Goal: Transaction & Acquisition: Book appointment/travel/reservation

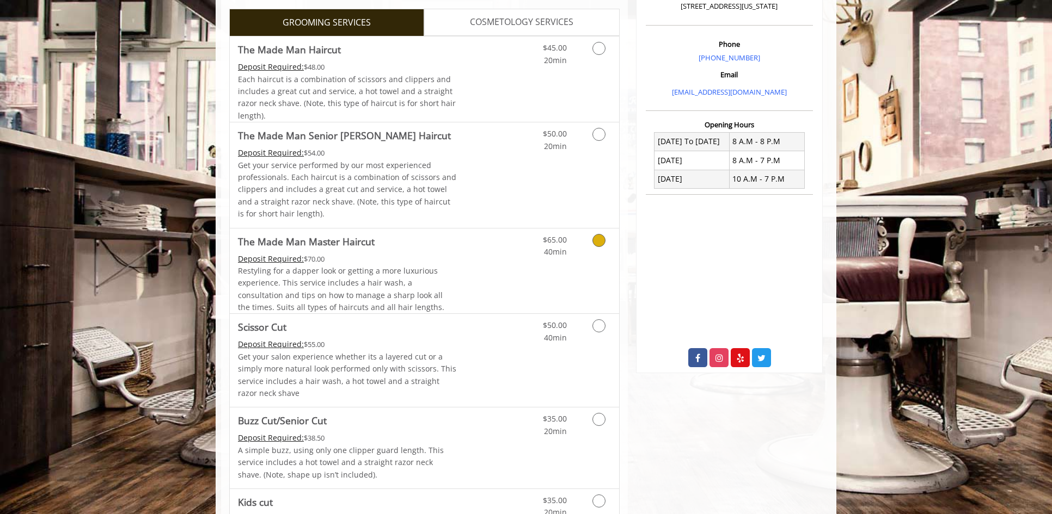
scroll to position [308, 0]
click at [598, 145] on link "Grooming services" at bounding box center [597, 139] width 28 height 30
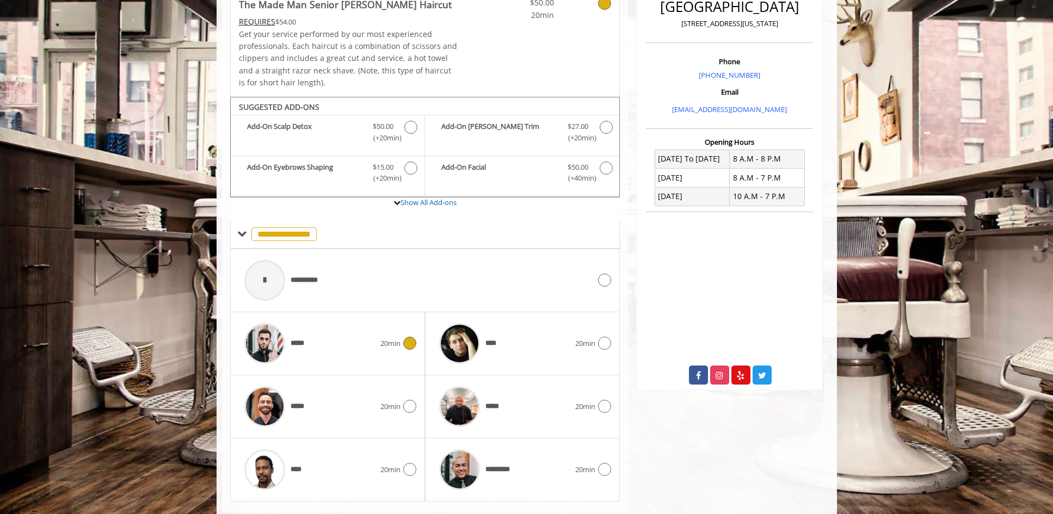
scroll to position [317, 0]
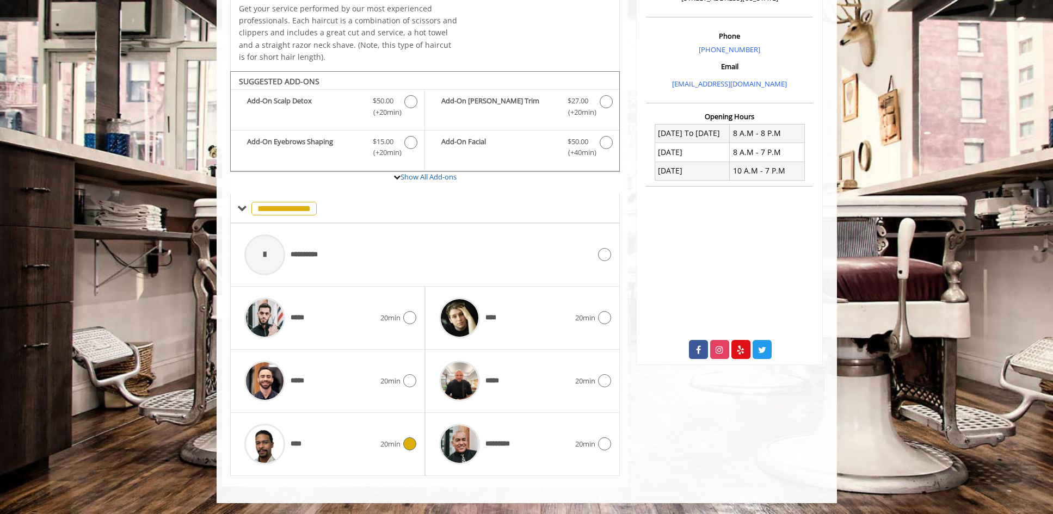
click at [408, 453] on div "**** 20min" at bounding box center [327, 445] width 177 height 52
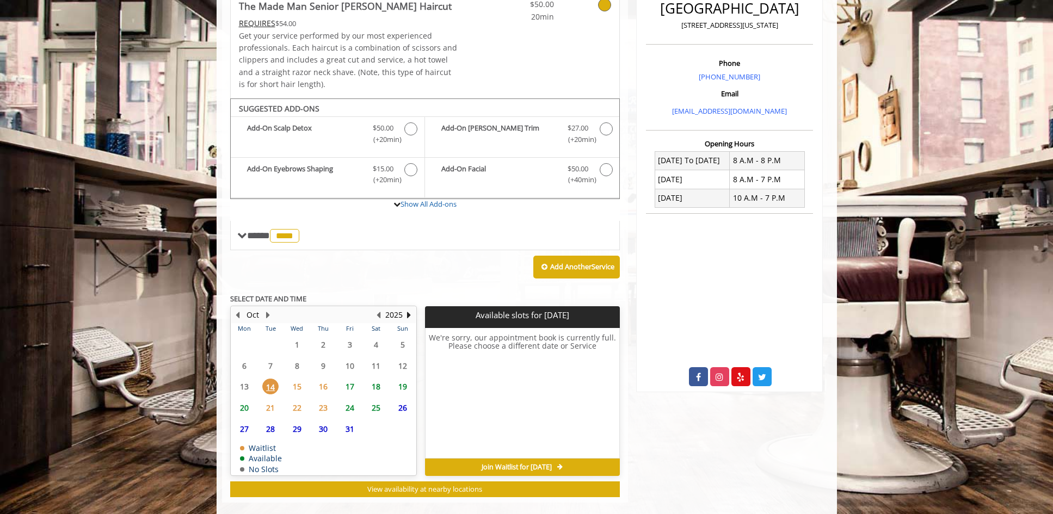
scroll to position [305, 0]
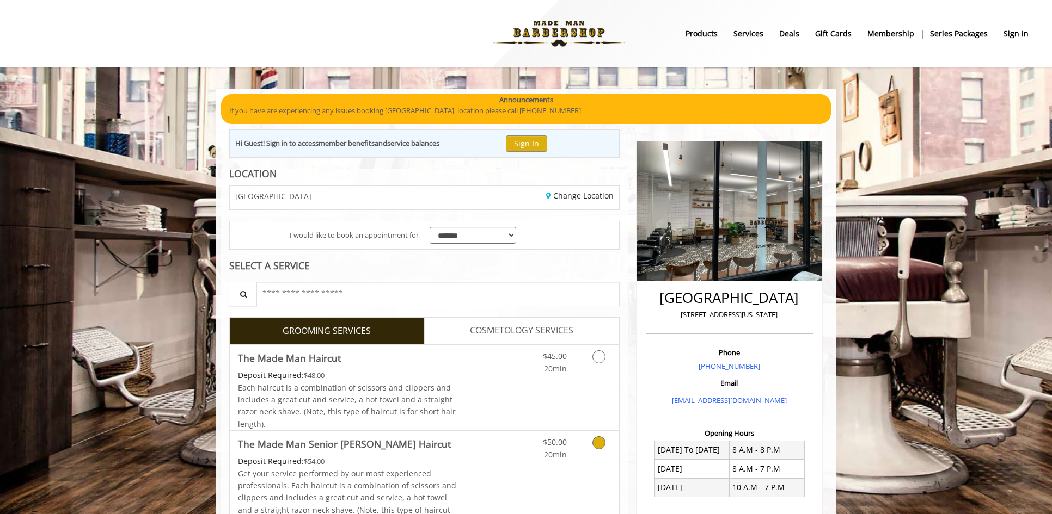
click at [599, 444] on icon "Grooming services" at bounding box center [598, 443] width 13 height 13
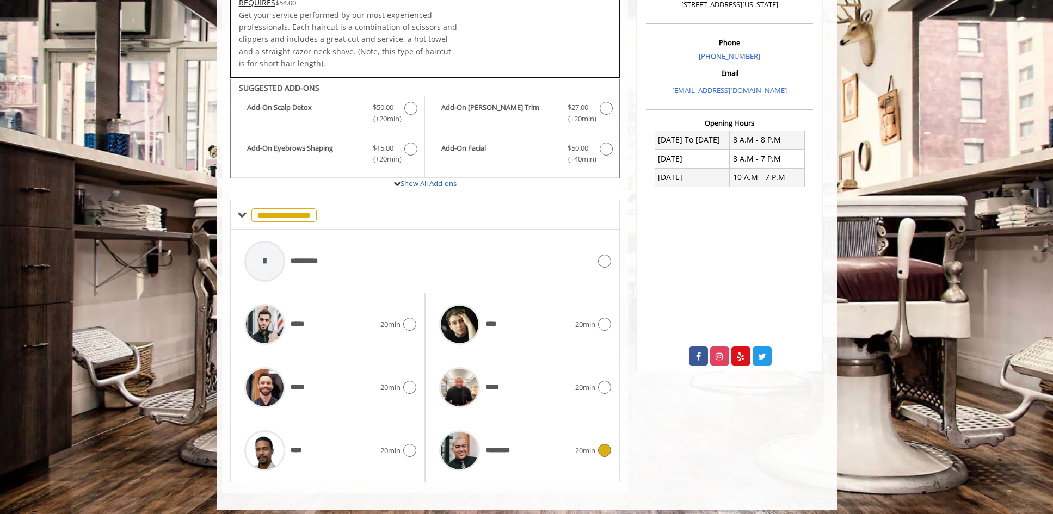
scroll to position [317, 0]
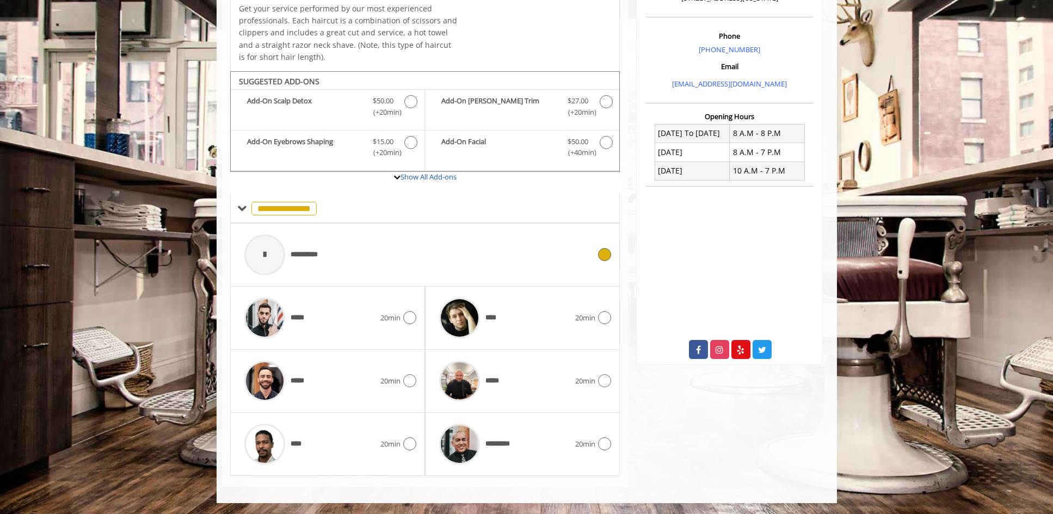
click at [549, 271] on div "**********" at bounding box center [417, 255] width 357 height 52
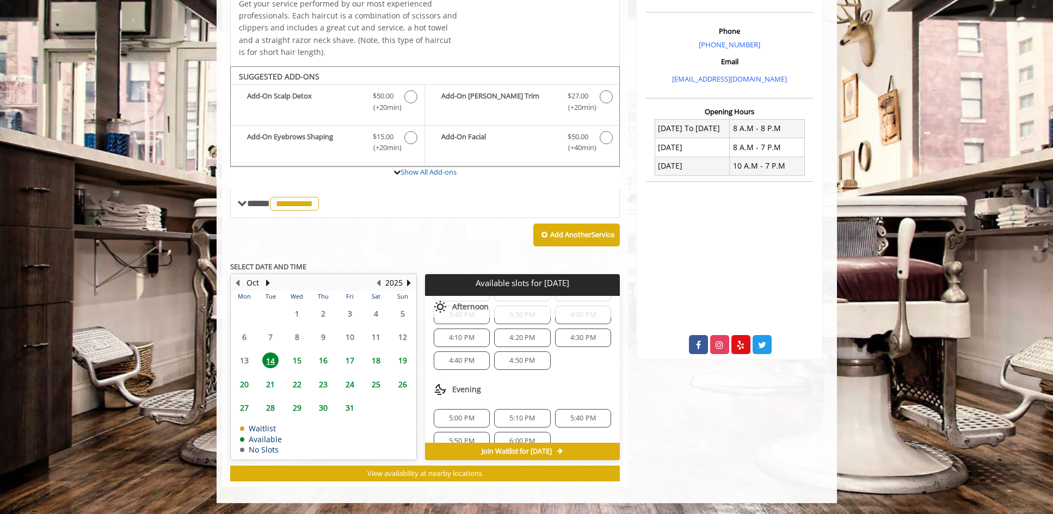
scroll to position [197, 0]
click at [530, 401] on span "5:10 PM" at bounding box center [523, 402] width 26 height 9
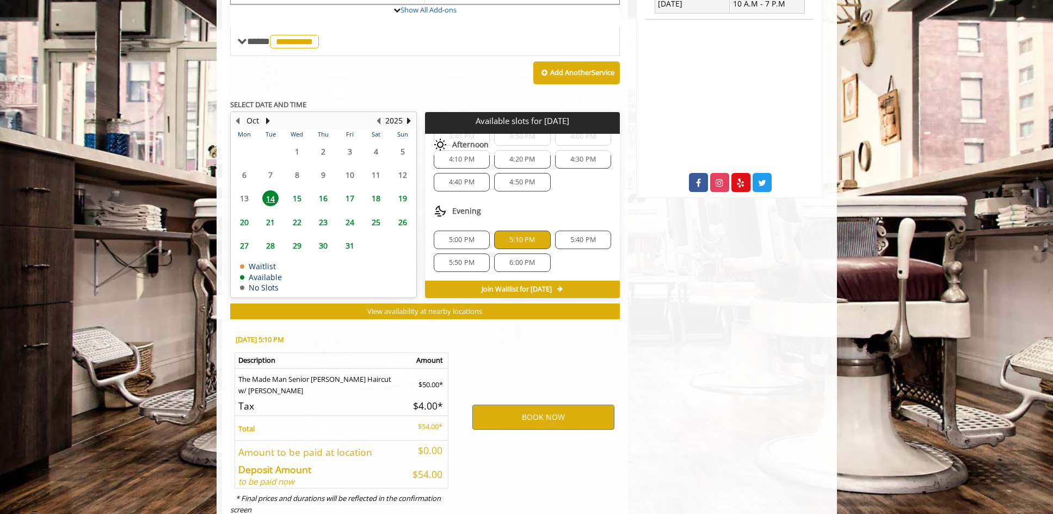
scroll to position [518, 0]
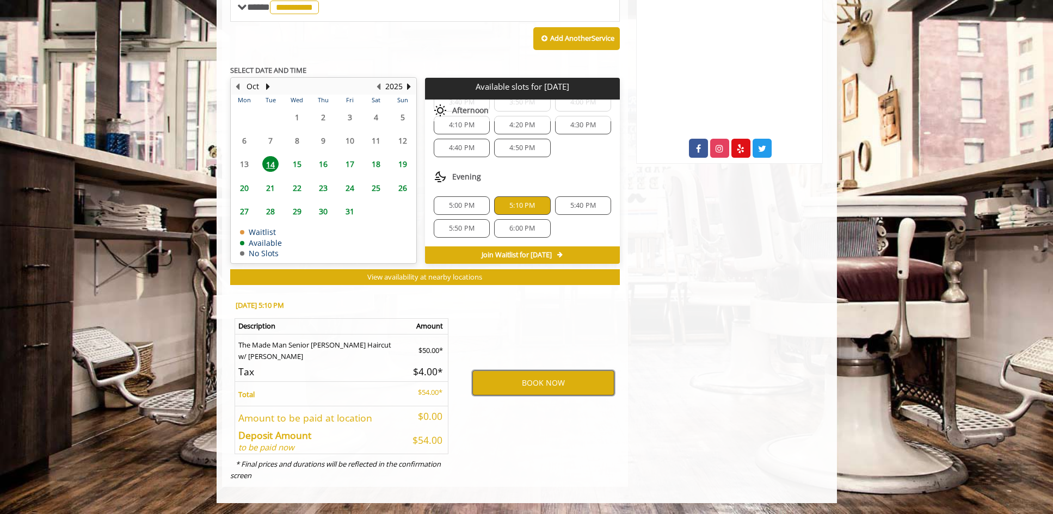
click at [567, 390] on button "BOOK NOW" at bounding box center [544, 383] width 142 height 25
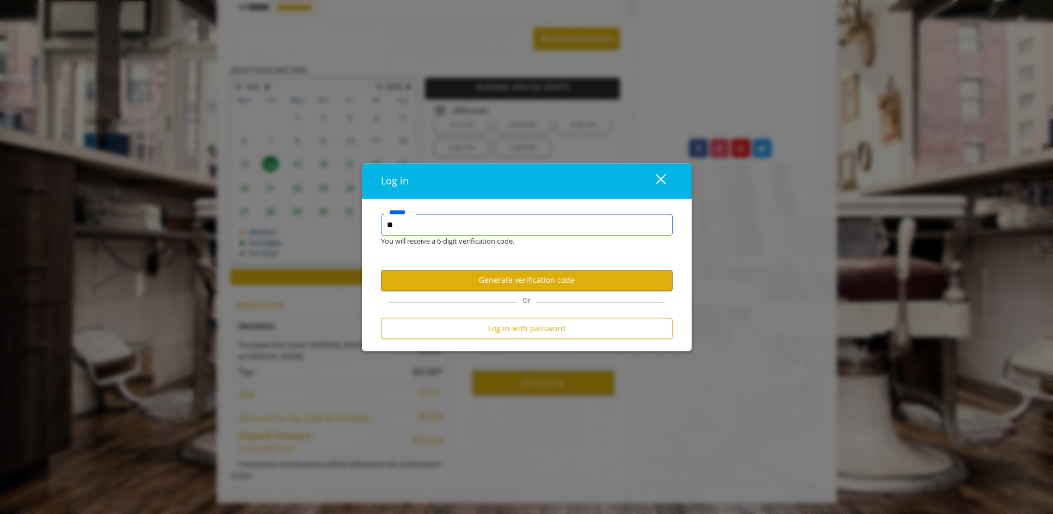
type input "*"
type input "**********"
click at [536, 279] on button "Generate verification code" at bounding box center [527, 280] width 292 height 21
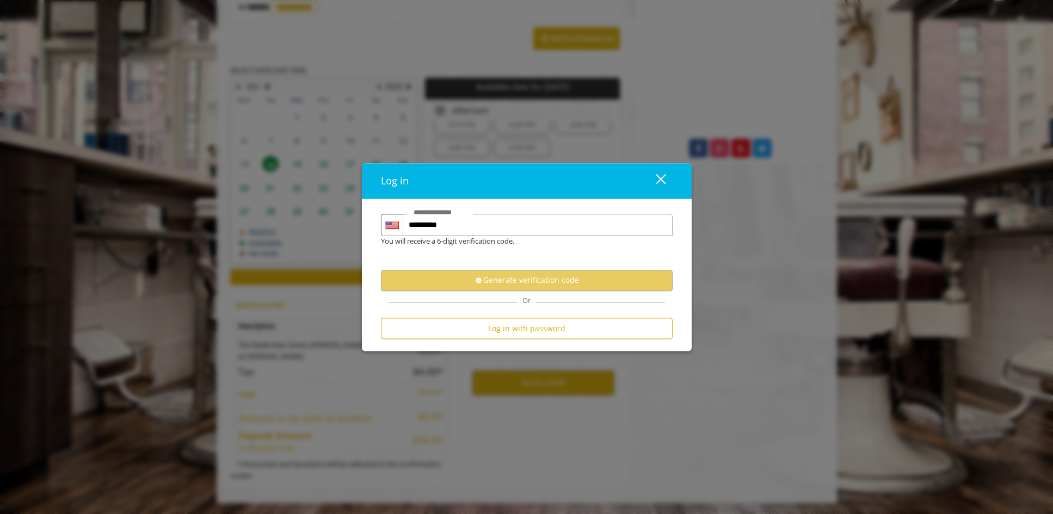
scroll to position [0, 0]
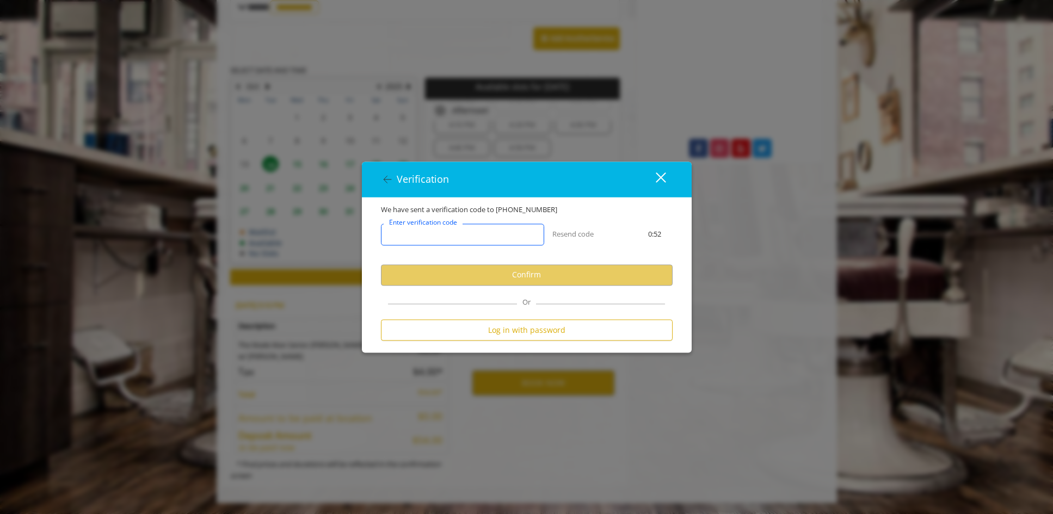
click at [511, 237] on input "Enter verification code" at bounding box center [462, 235] width 163 height 22
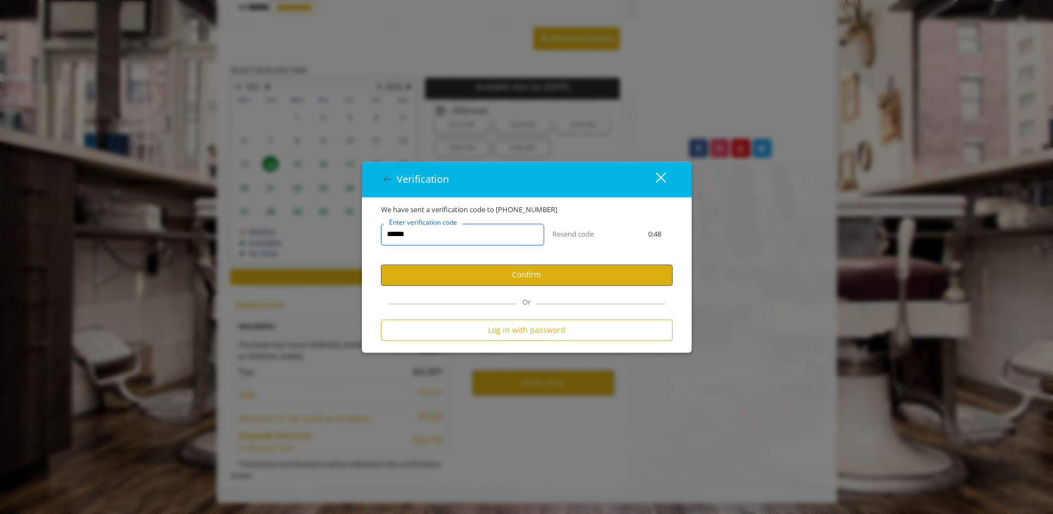
type input "******"
click at [541, 271] on button "Confirm" at bounding box center [527, 275] width 292 height 21
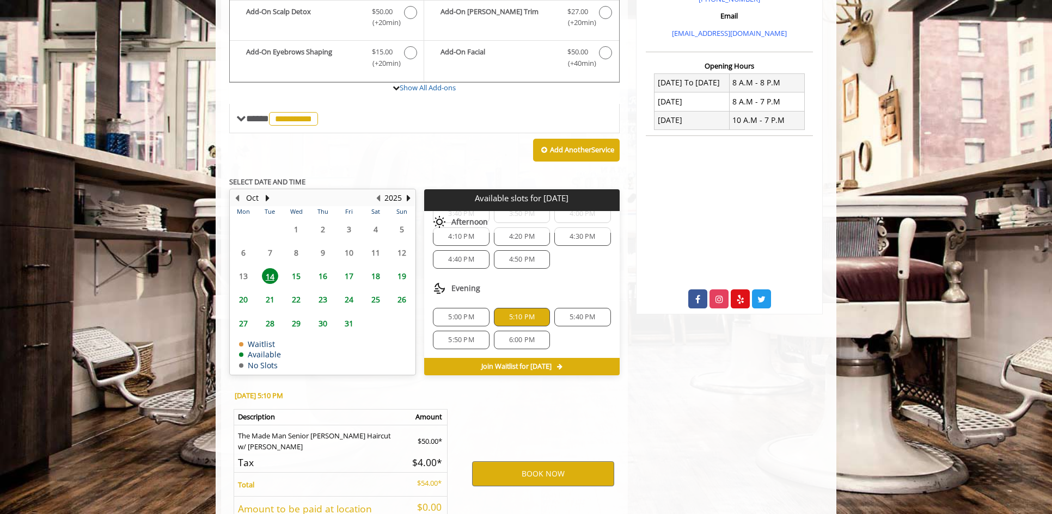
scroll to position [369, 0]
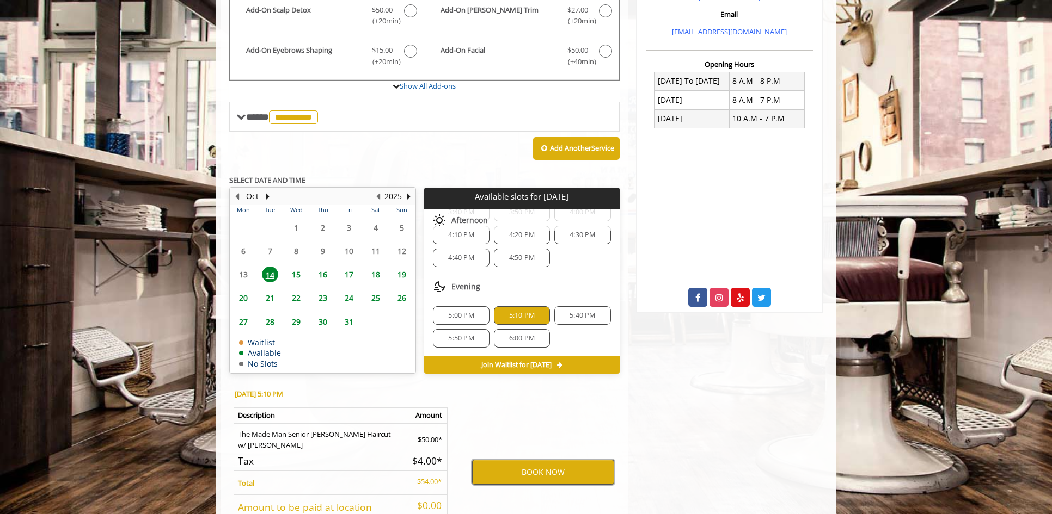
click at [533, 474] on button "BOOK NOW" at bounding box center [543, 472] width 142 height 25
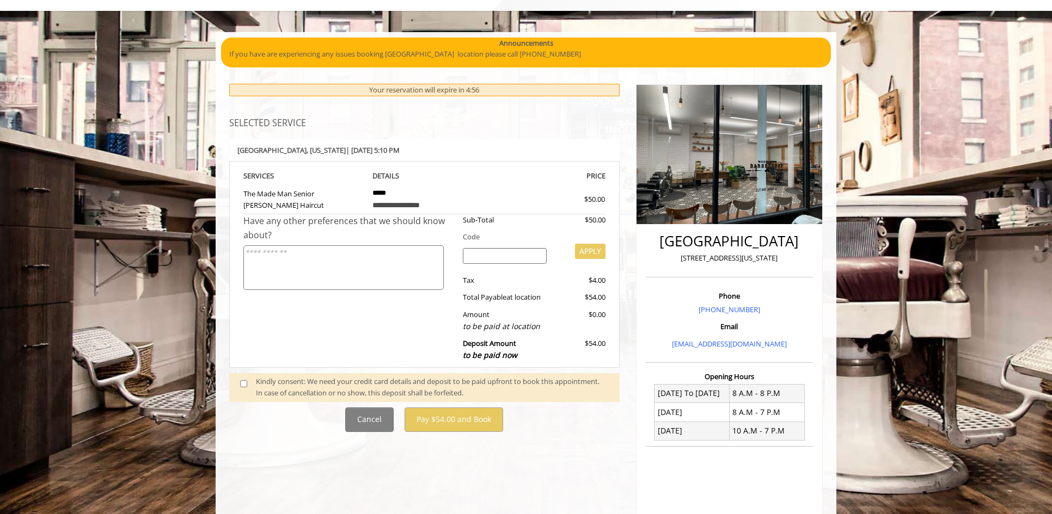
scroll to position [60, 0]
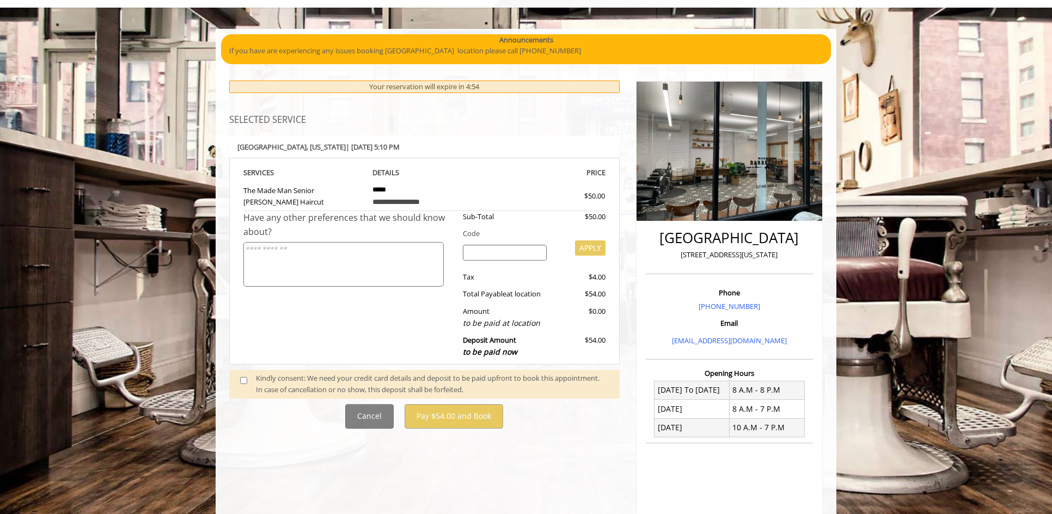
click at [336, 384] on div "Kindly consent: We need your credit card details and deposit to be paid upfront…" at bounding box center [432, 384] width 353 height 23
click at [238, 386] on span at bounding box center [248, 384] width 32 height 23
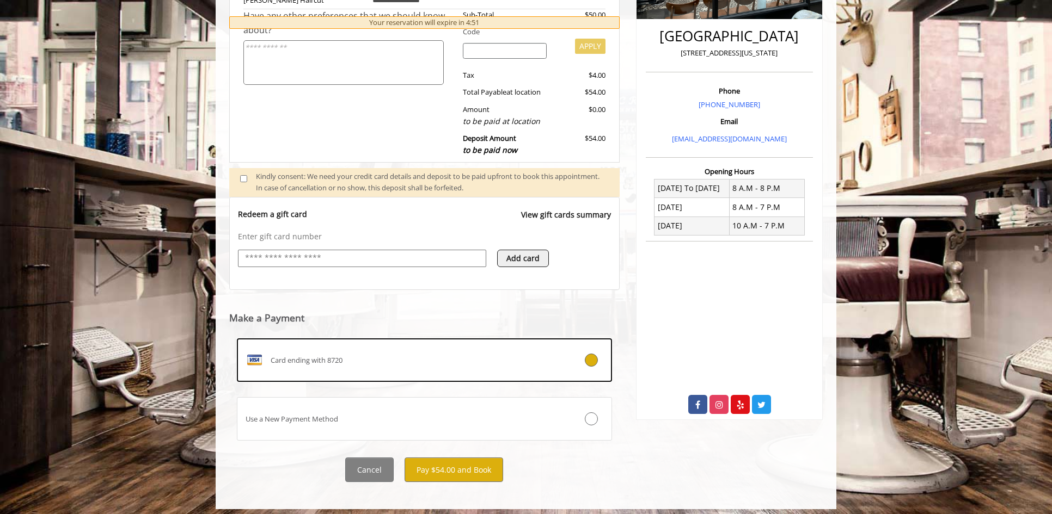
scroll to position [268, 0]
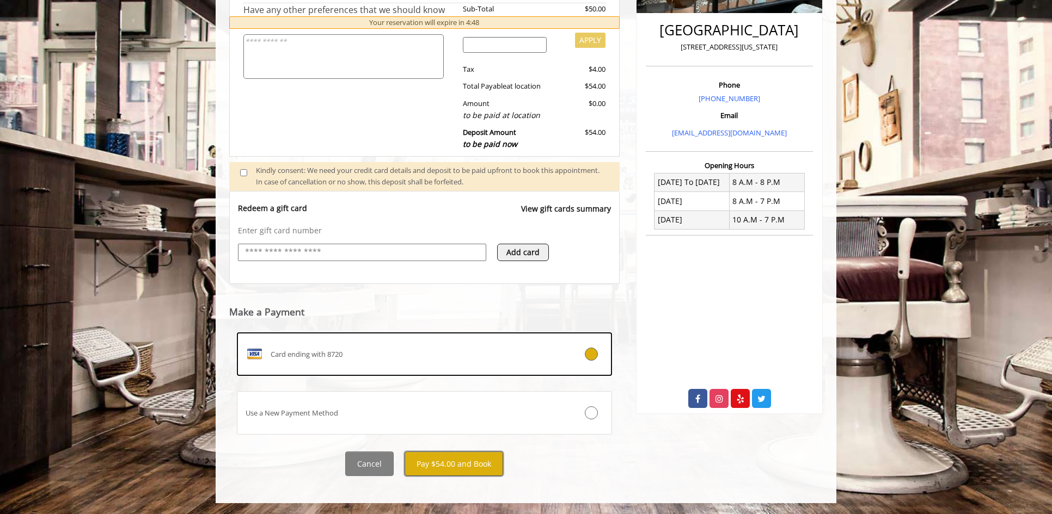
click at [483, 466] on button "Pay $54.00 and Book" at bounding box center [453, 464] width 99 height 24
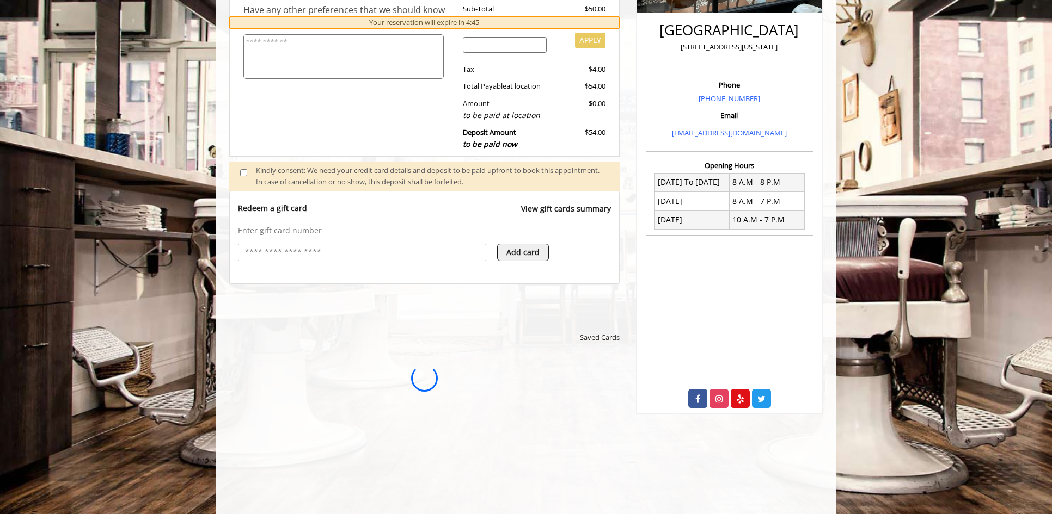
scroll to position [0, 0]
